Goal: Task Accomplishment & Management: Manage account settings

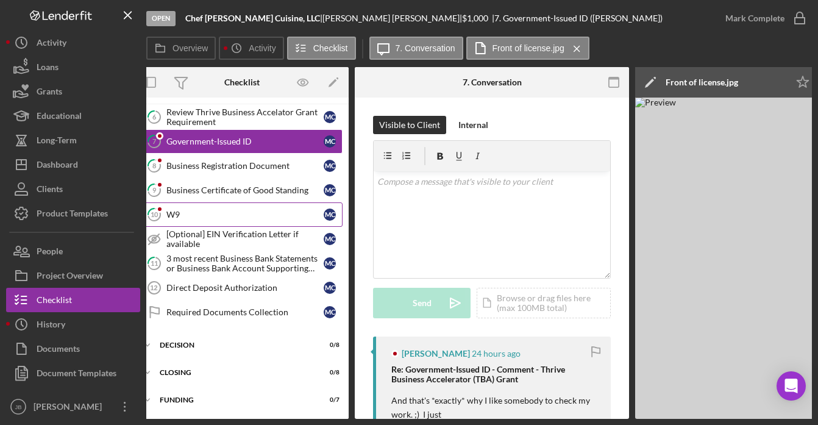
scroll to position [56, 0]
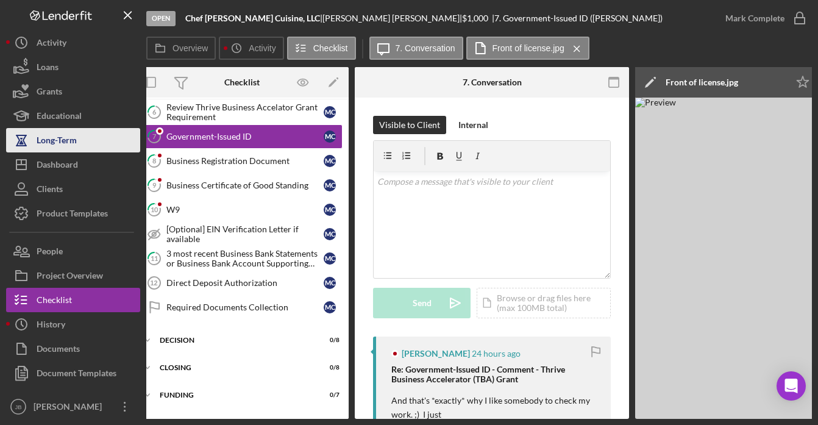
click at [74, 143] on div "Long-Term" at bounding box center [57, 141] width 40 height 27
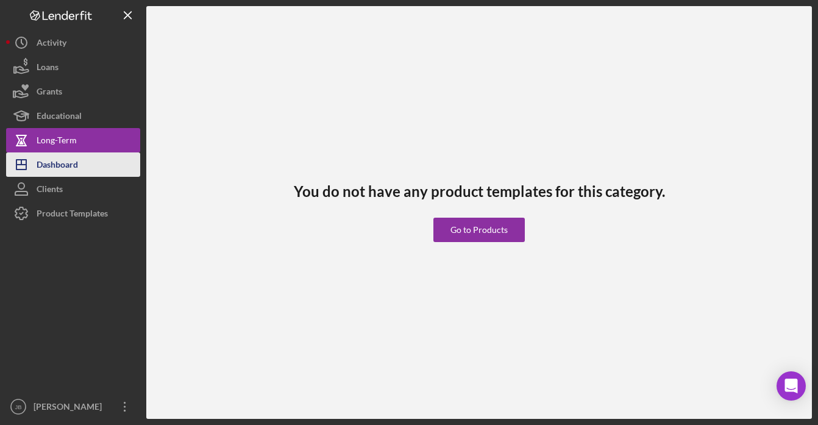
click at [68, 166] on div "Dashboard" at bounding box center [57, 165] width 41 height 27
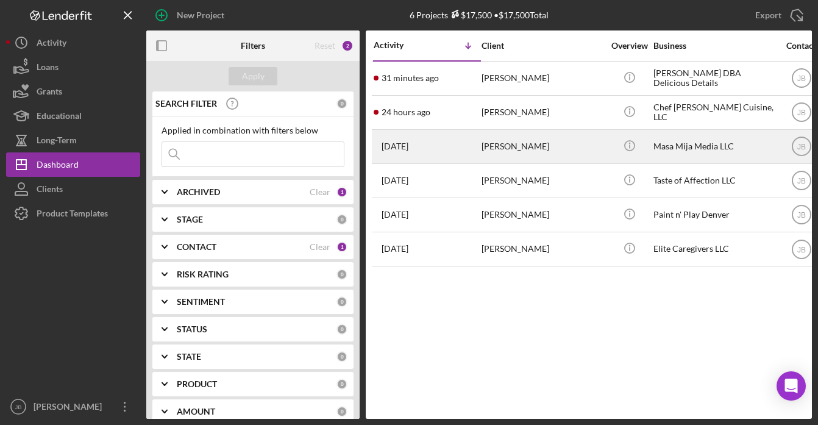
click at [536, 152] on div "[PERSON_NAME]" at bounding box center [542, 146] width 122 height 32
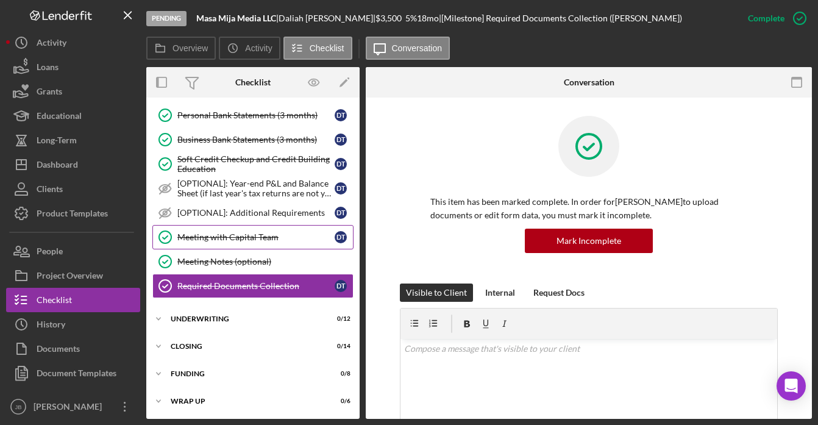
scroll to position [322, 0]
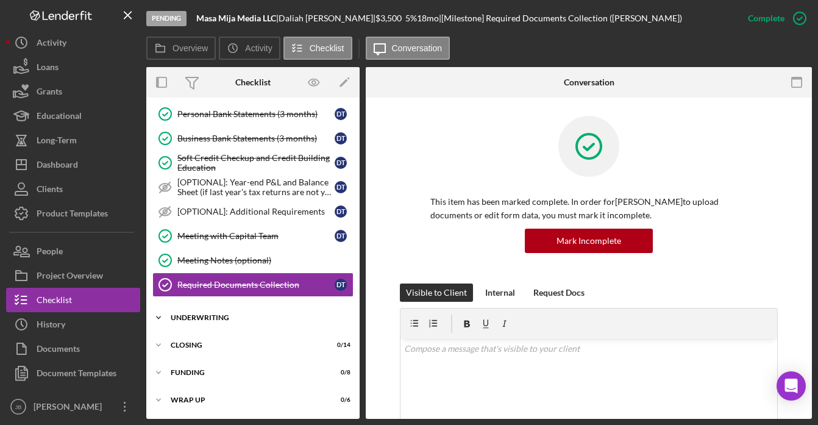
click at [255, 313] on div "Icon/Expander UNDERWRITING 0 / 12" at bounding box center [252, 317] width 213 height 24
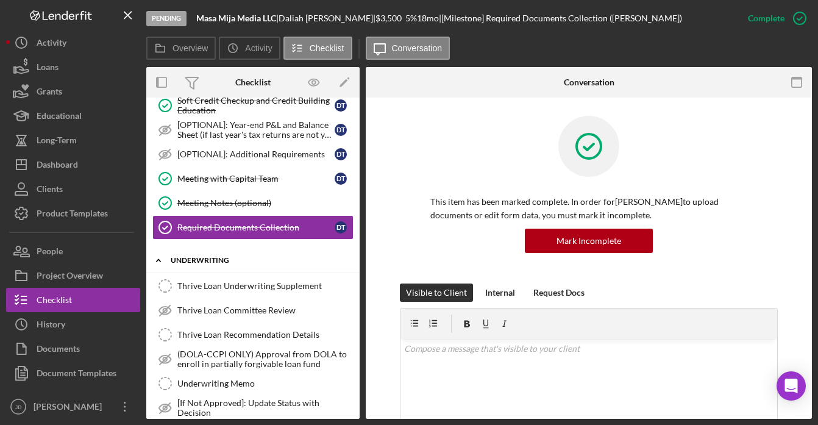
scroll to position [411, 0]
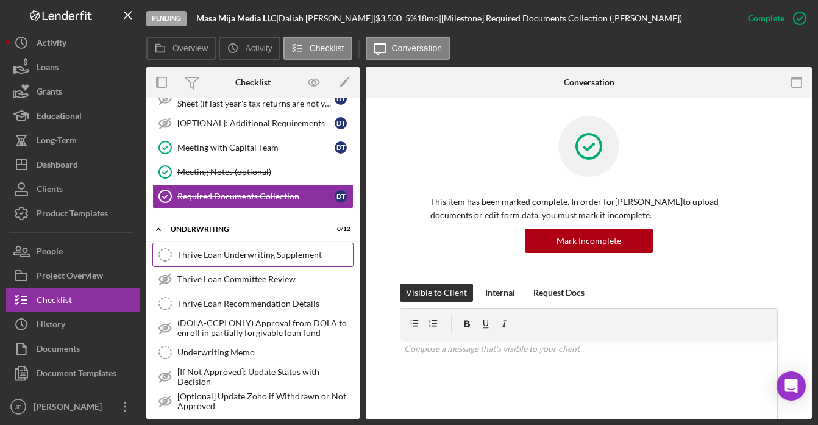
click at [261, 259] on div "Thrive Loan Underwriting Supplement" at bounding box center [264, 255] width 175 height 10
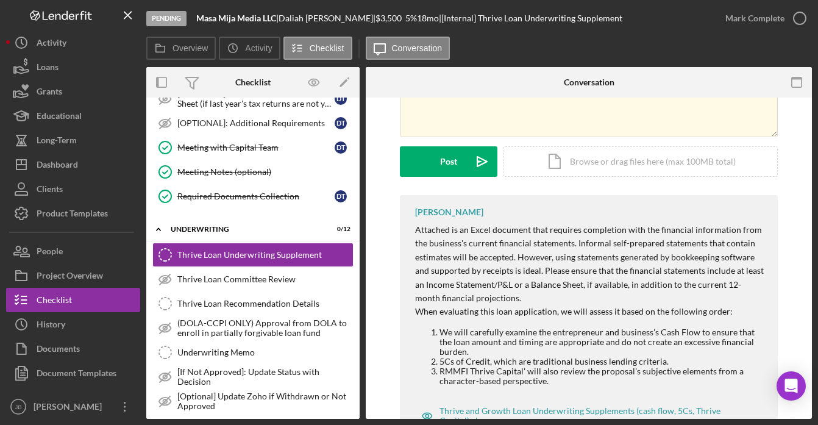
scroll to position [177, 0]
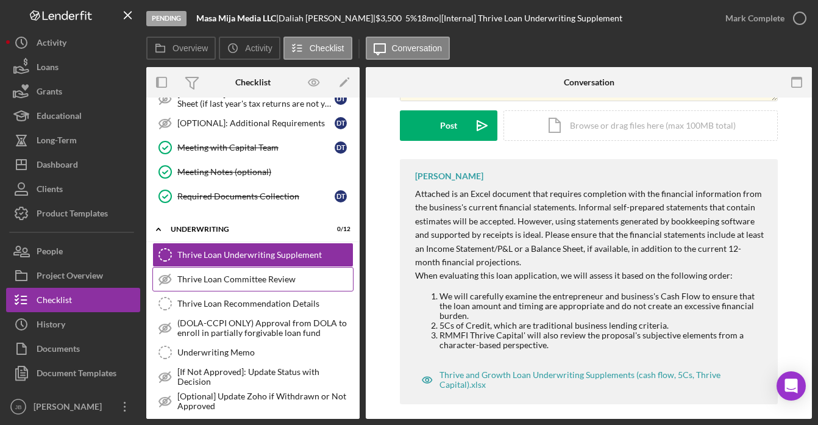
click at [296, 280] on div "Thrive Loan Committee Review" at bounding box center [264, 279] width 175 height 10
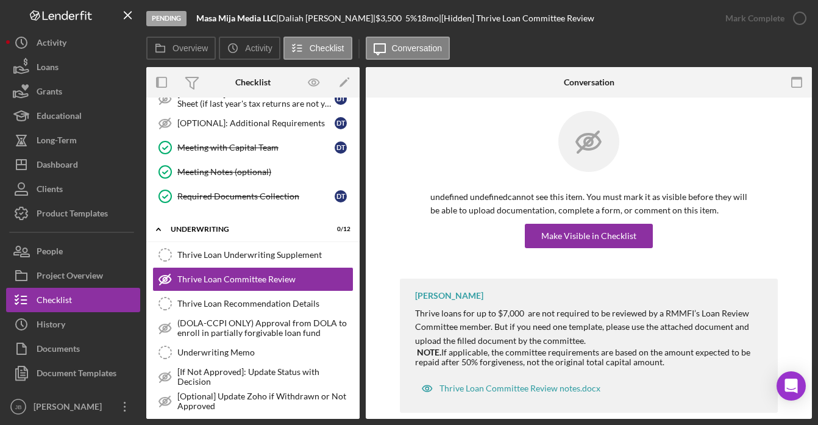
scroll to position [23, 0]
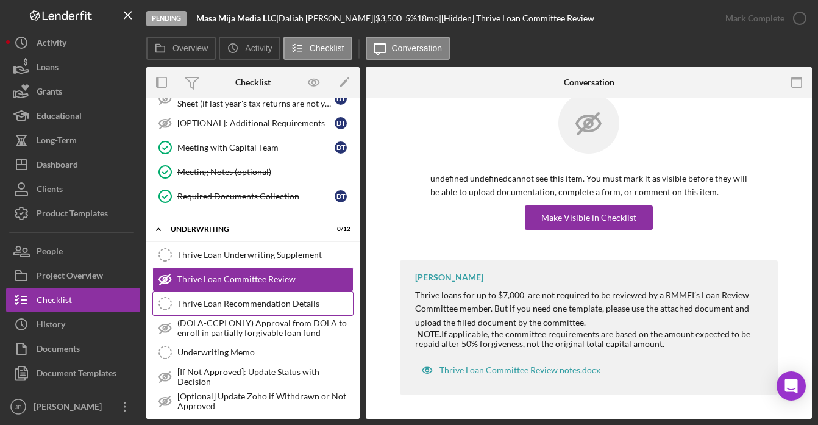
click at [303, 305] on div "Thrive Loan Recommendation Details" at bounding box center [264, 304] width 175 height 10
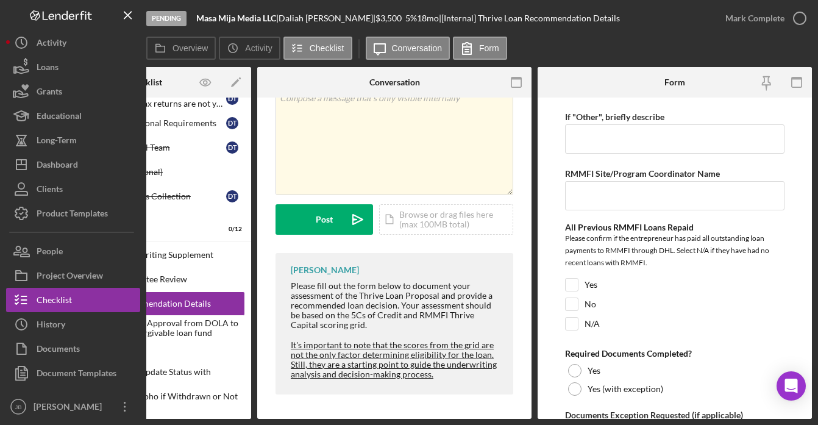
scroll to position [309, 0]
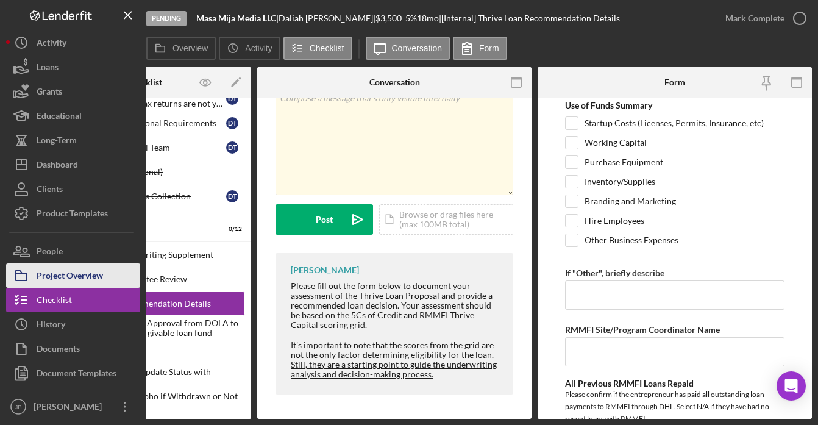
click at [59, 275] on div "Project Overview" at bounding box center [70, 276] width 66 height 27
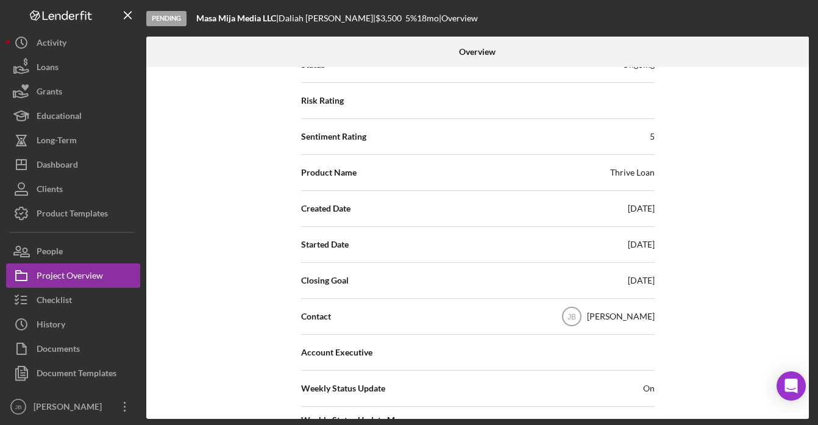
scroll to position [229, 0]
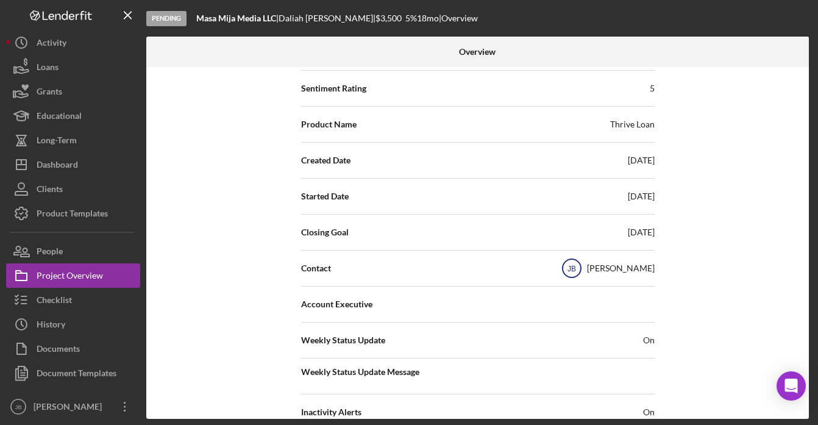
click at [580, 282] on icon "JB" at bounding box center [571, 268] width 30 height 30
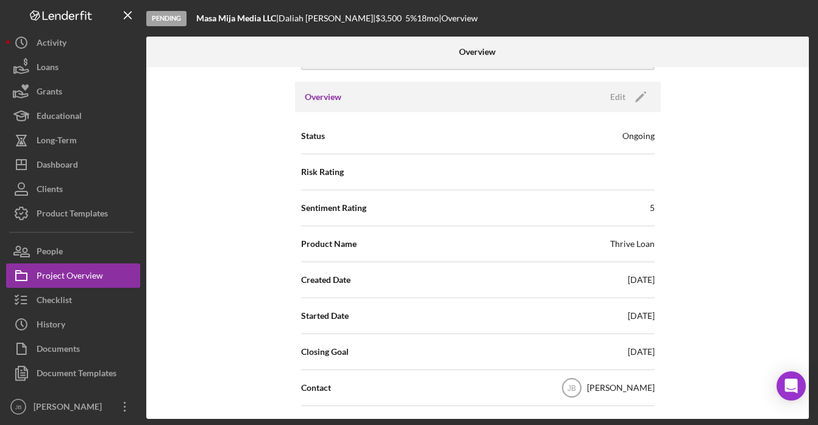
scroll to position [95, 0]
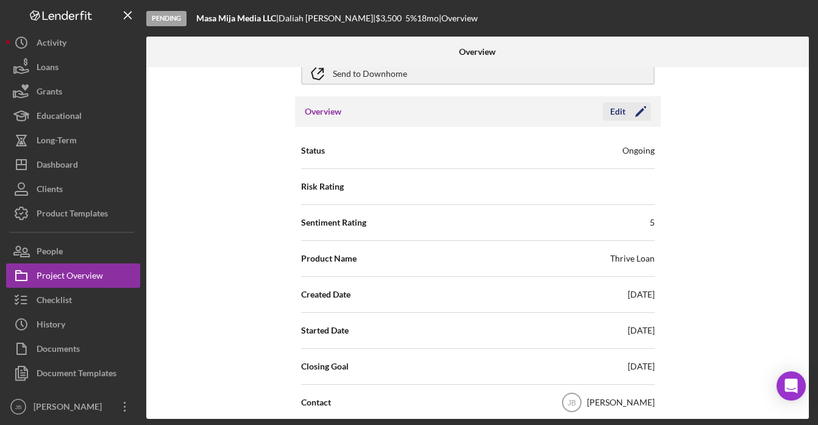
click at [635, 115] on polygon "button" at bounding box center [639, 112] width 9 height 9
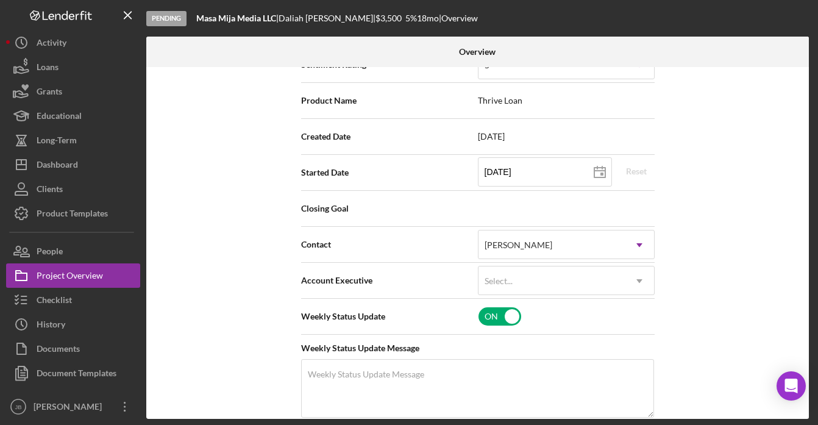
scroll to position [252, 0]
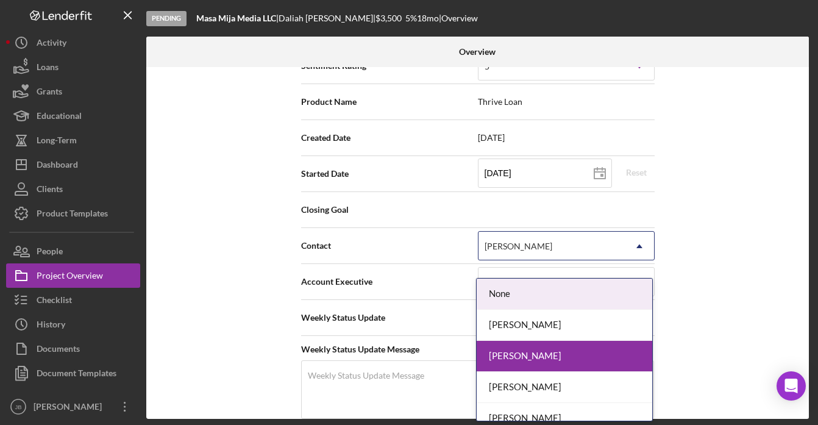
click at [632, 259] on icon "Icon/Dropdown Arrow" at bounding box center [638, 246] width 29 height 29
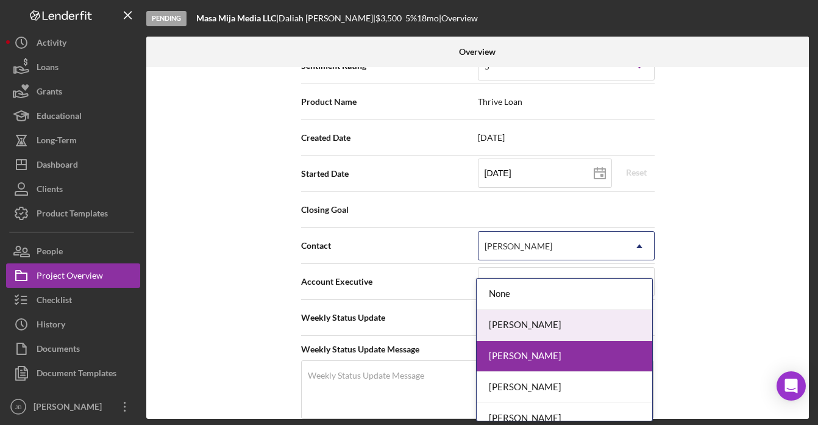
click at [570, 322] on div "[PERSON_NAME]" at bounding box center [563, 324] width 175 height 31
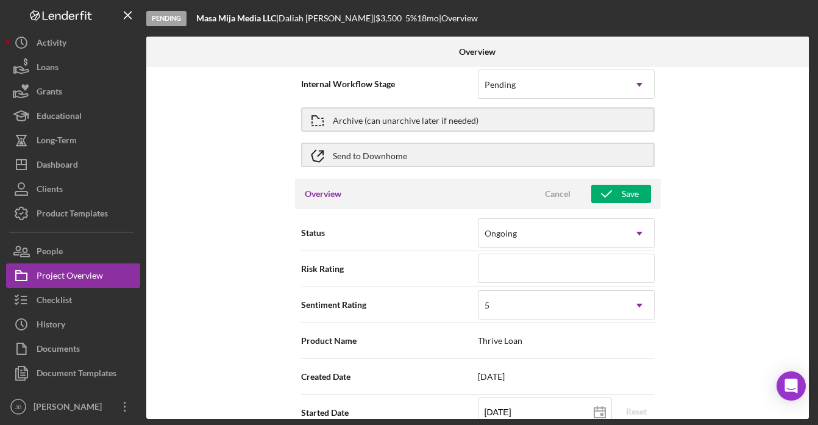
scroll to position [0, 0]
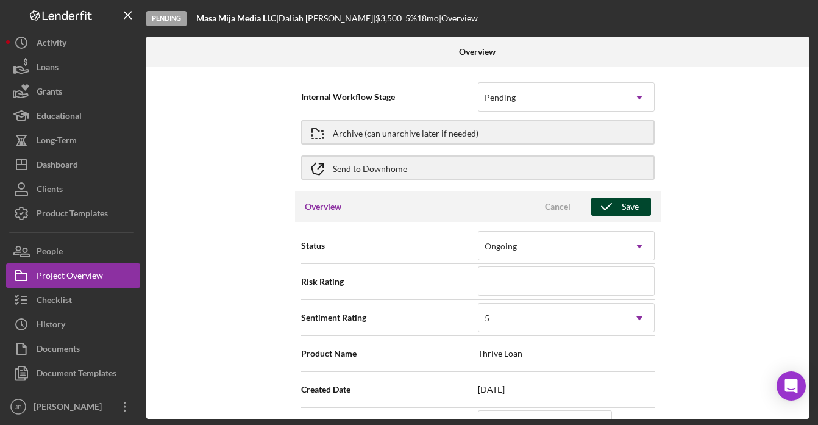
click at [612, 207] on icon "button" at bounding box center [606, 206] width 30 height 30
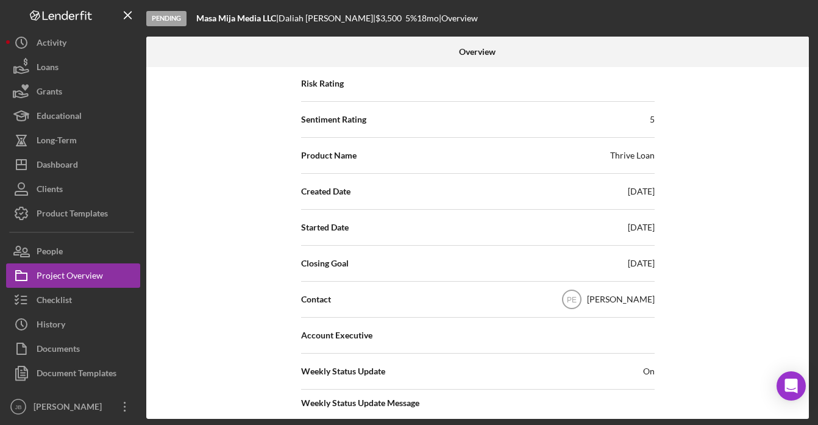
scroll to position [189, 0]
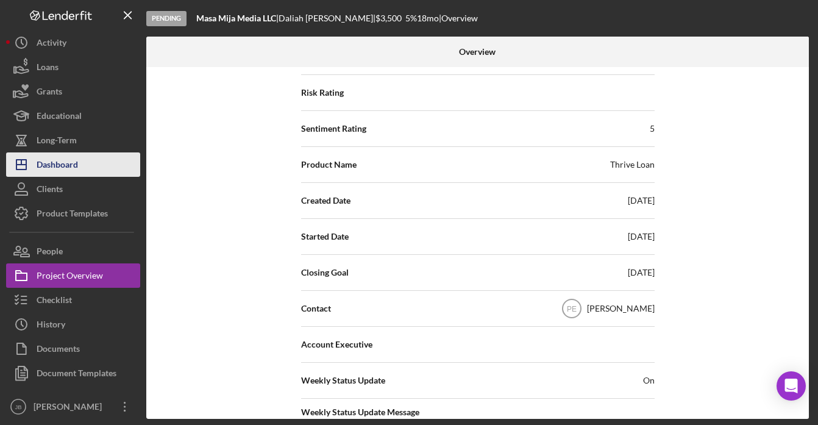
click at [69, 166] on div "Dashboard" at bounding box center [57, 165] width 41 height 27
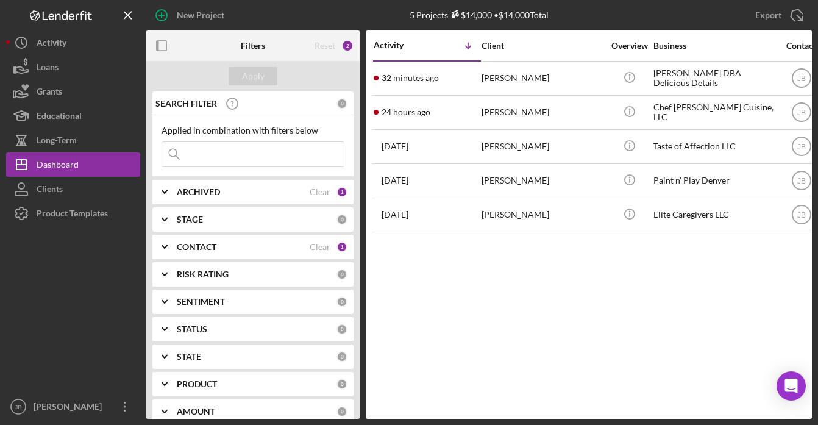
click at [246, 249] on div "CONTACT" at bounding box center [243, 247] width 133 height 10
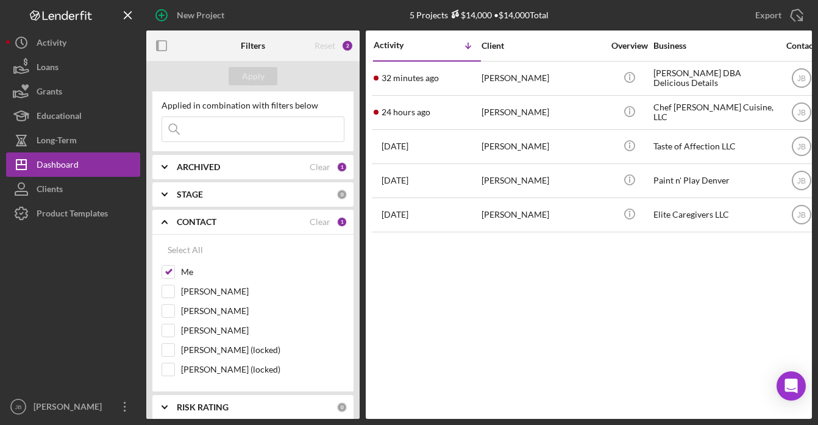
scroll to position [26, 0]
click at [171, 292] on input "[PERSON_NAME]" at bounding box center [168, 291] width 12 height 12
checkbox input "true"
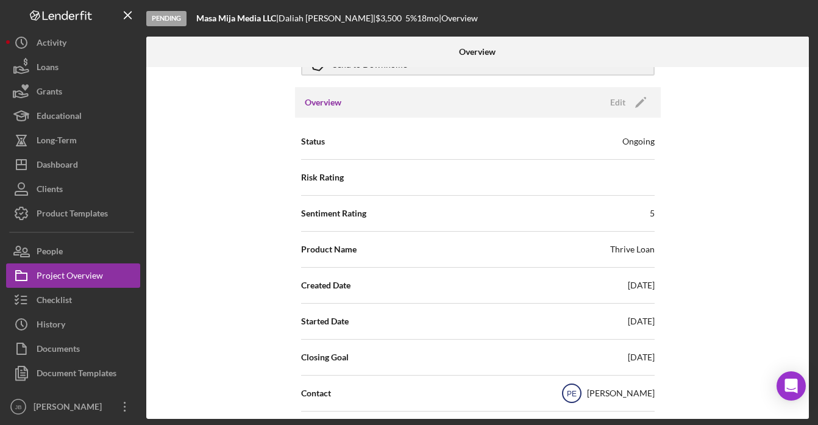
scroll to position [32, 0]
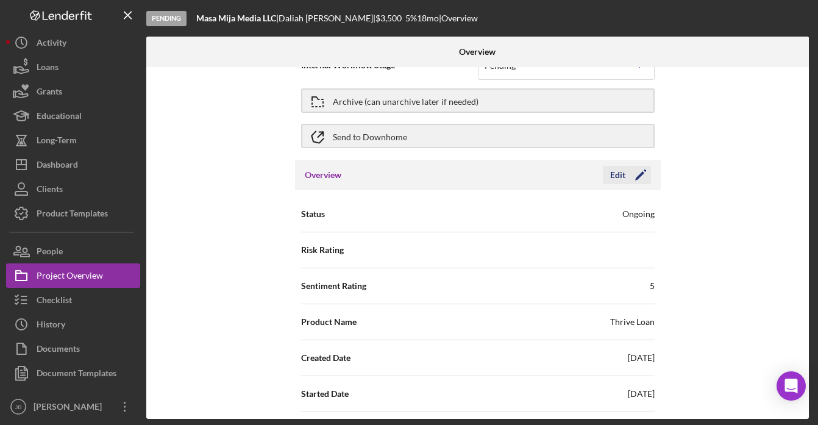
click at [630, 179] on icon "Icon/Edit" at bounding box center [640, 175] width 30 height 30
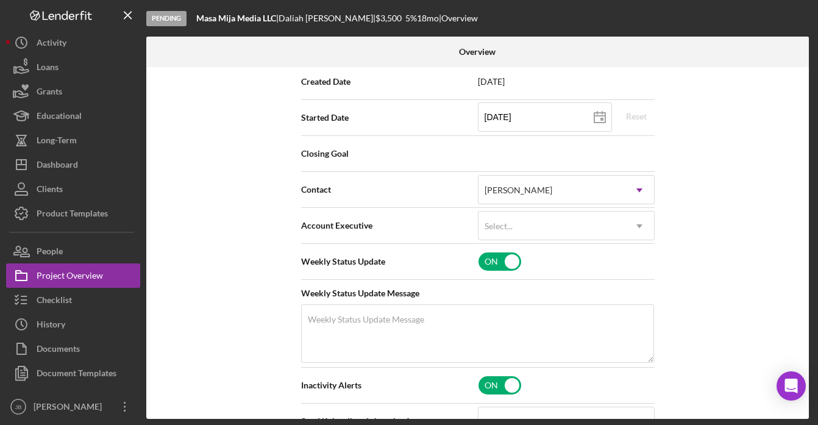
scroll to position [320, 0]
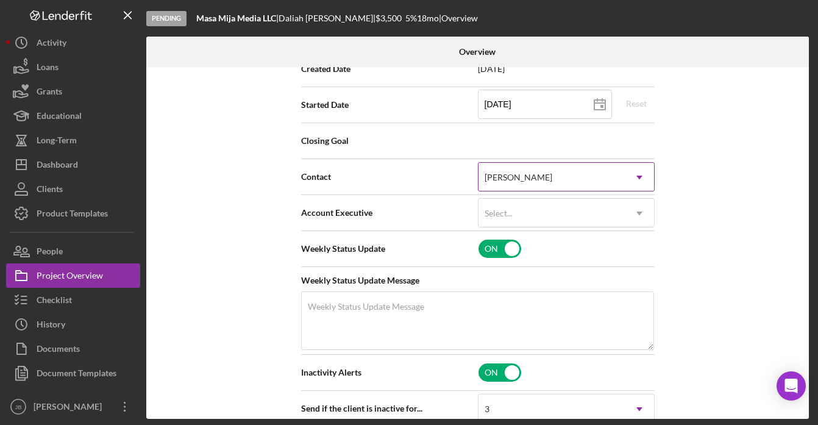
click at [644, 181] on icon "Icon/Dropdown Arrow" at bounding box center [638, 177] width 29 height 29
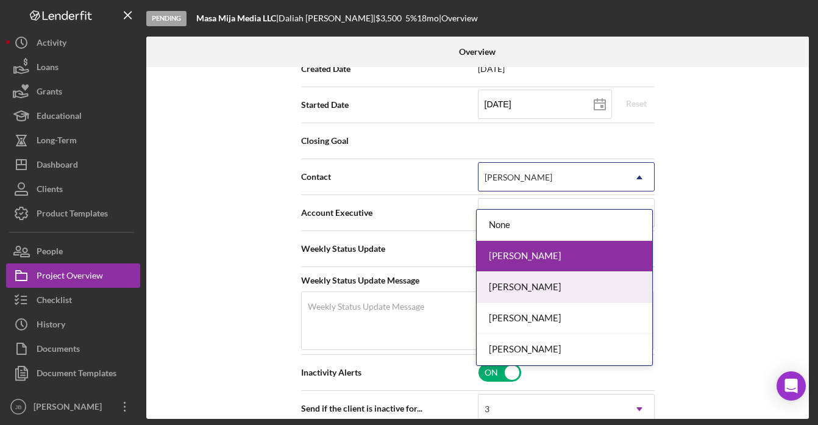
click at [550, 290] on div "[PERSON_NAME]" at bounding box center [563, 287] width 175 height 31
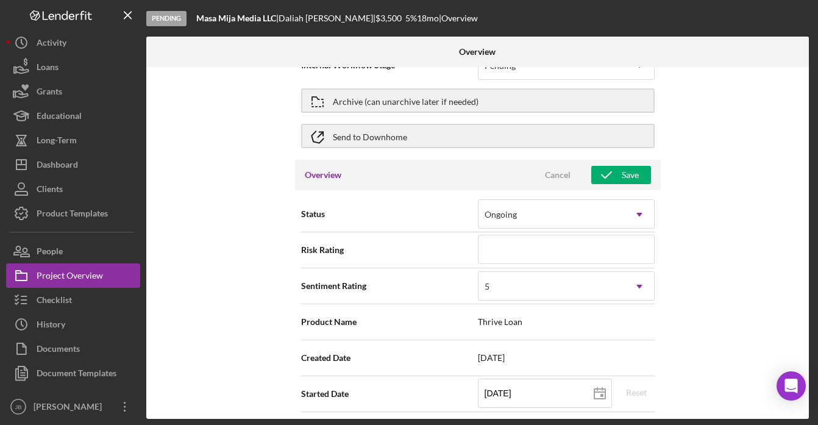
scroll to position [0, 0]
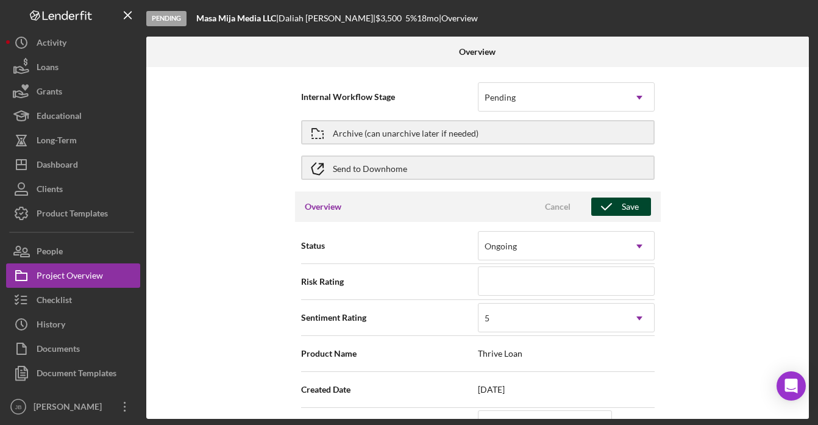
click at [621, 206] on div "Save" at bounding box center [629, 206] width 17 height 18
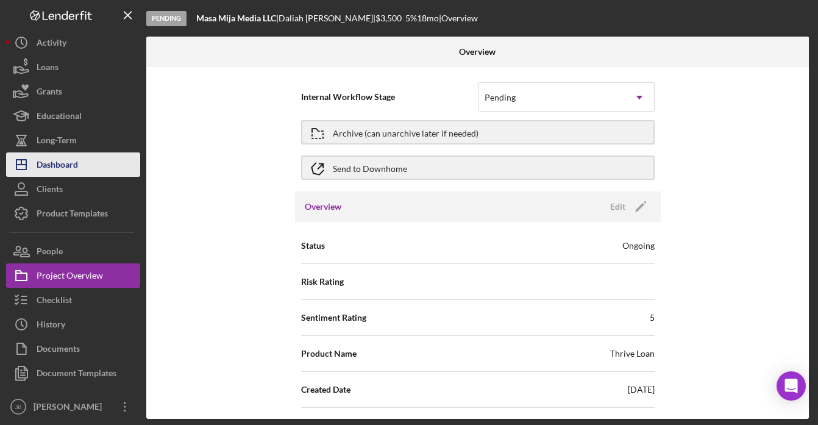
click at [68, 166] on div "Dashboard" at bounding box center [57, 165] width 41 height 27
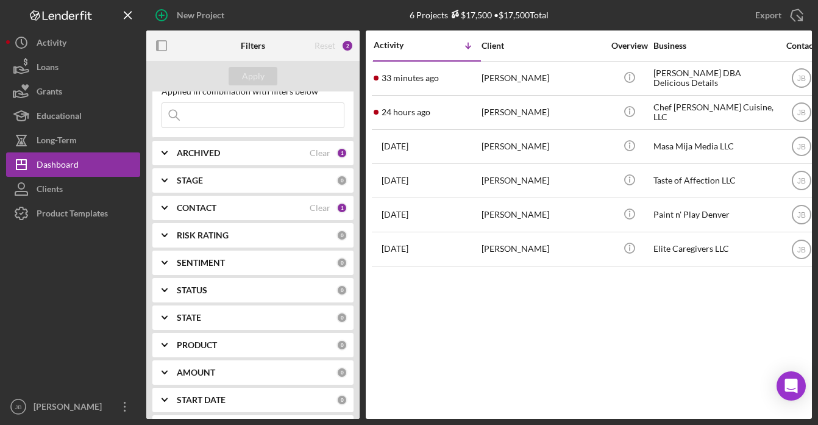
scroll to position [26, 0]
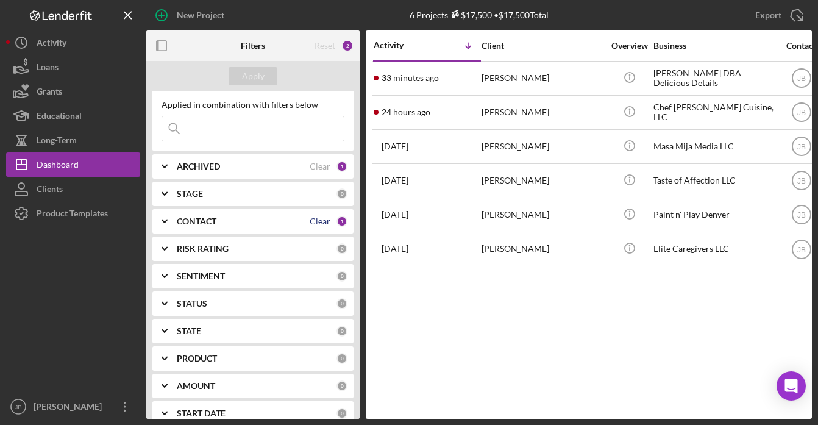
click at [317, 225] on div "Clear" at bounding box center [319, 221] width 21 height 10
click at [323, 220] on div "CONTACT" at bounding box center [257, 221] width 160 height 10
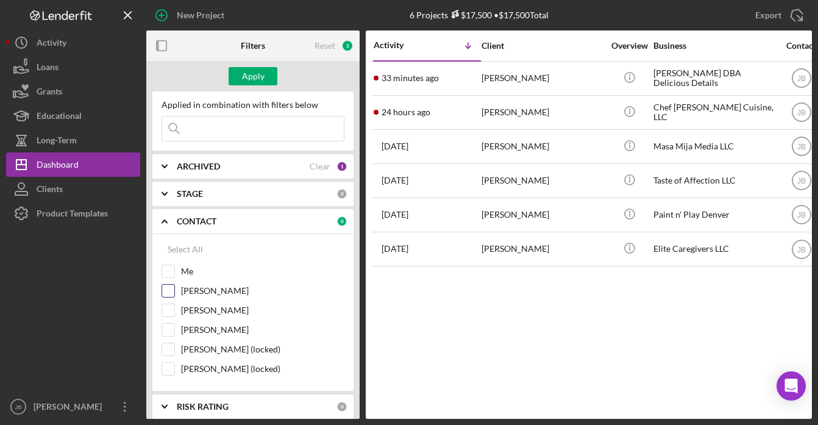
click at [170, 288] on input "[PERSON_NAME]" at bounding box center [168, 291] width 12 height 12
checkbox input "true"
click at [263, 76] on div "Apply" at bounding box center [253, 76] width 23 height 18
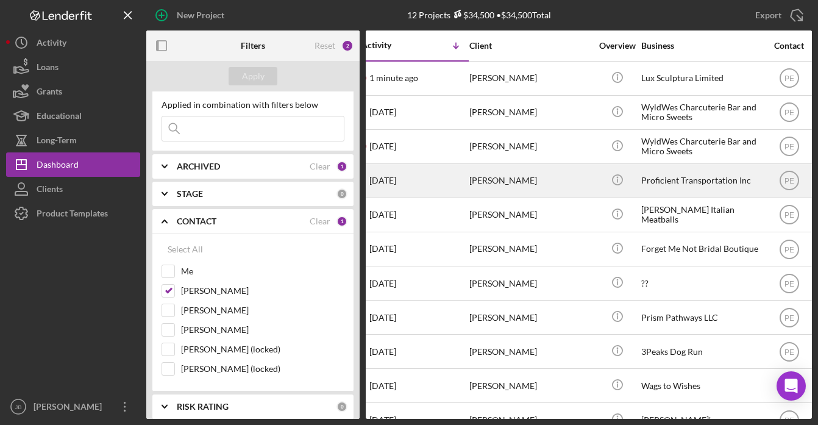
scroll to position [0, 0]
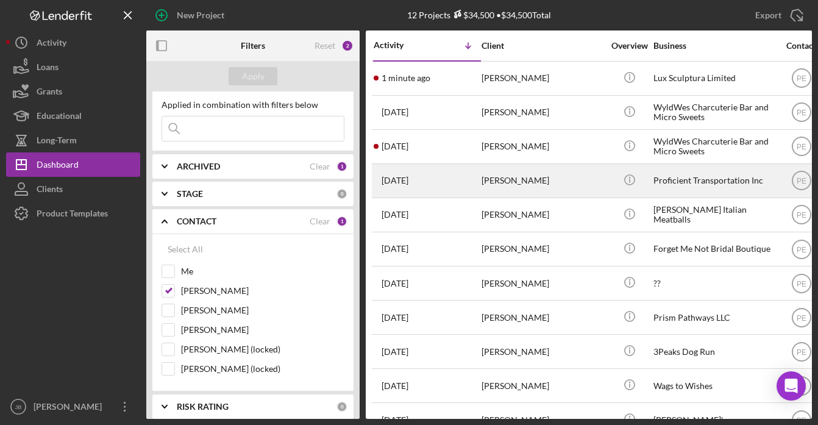
click at [408, 182] on time "[DATE]" at bounding box center [394, 180] width 27 height 10
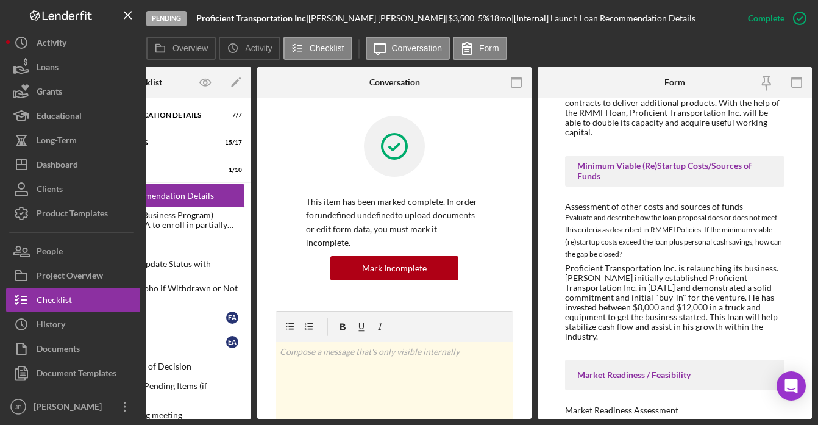
scroll to position [974, 0]
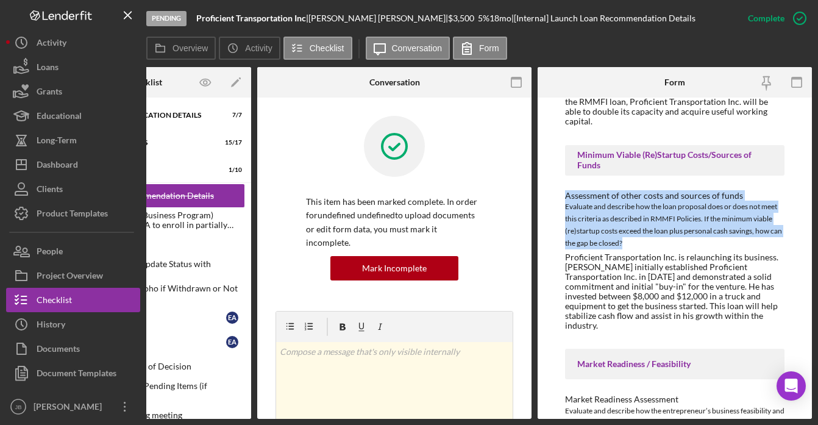
drag, startPoint x: 563, startPoint y: 200, endPoint x: 644, endPoint y: 243, distance: 91.8
click at [644, 243] on div "To edit this form you must mark this item incomplete Withdraw or decline detail…" at bounding box center [674, 257] width 274 height 321
copy div "Assessment of other costs and sources of funds Evaluate and describe how the lo…"
drag, startPoint x: 572, startPoint y: 155, endPoint x: 632, endPoint y: 243, distance: 107.0
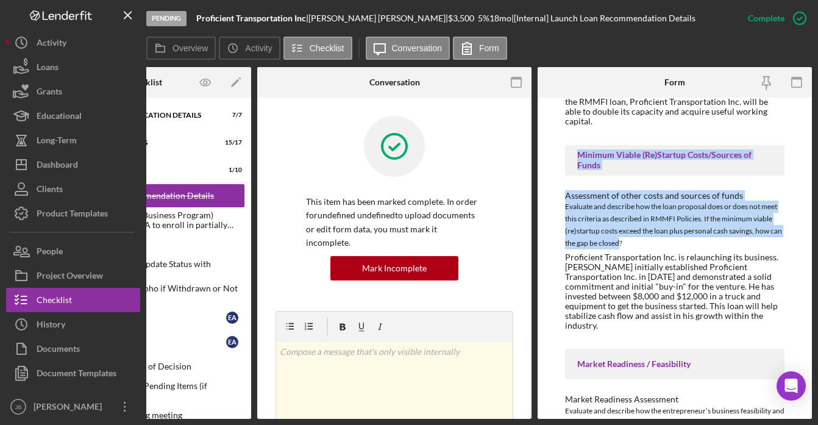
copy div "Minimum Viable (Re)Startup Costs/Sources of Funds Assessment of other costs and…"
